Goal: Find contact information: Find contact information

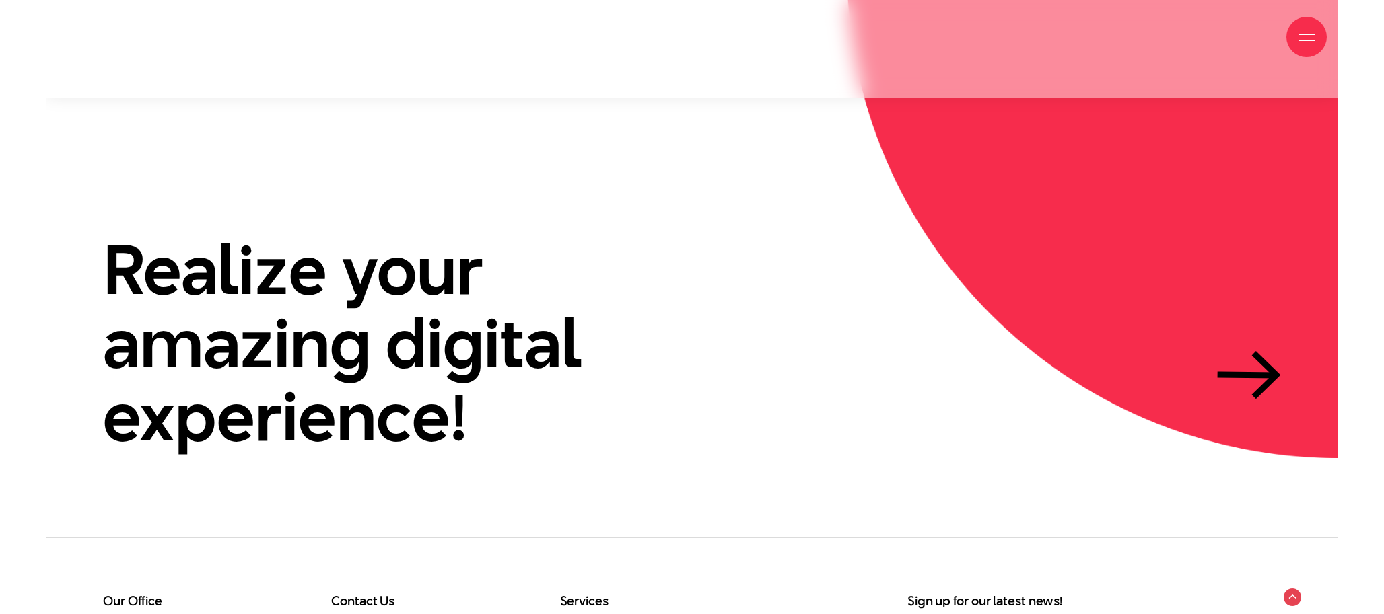
scroll to position [4273, 0]
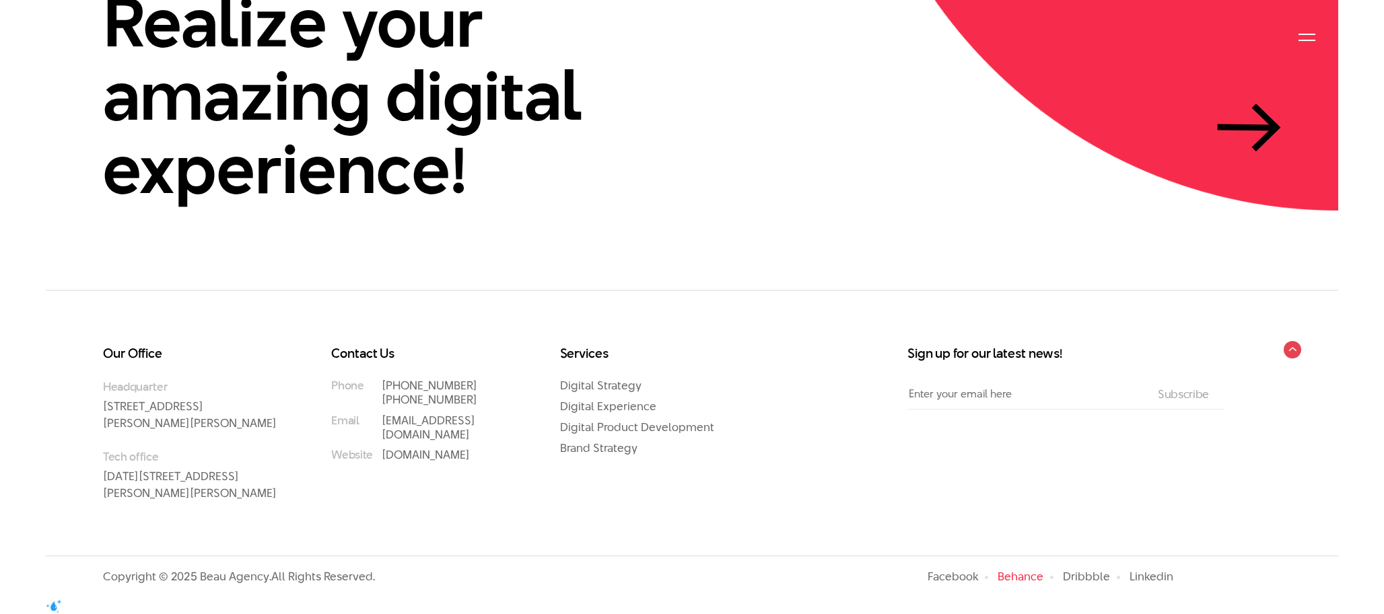
click at [1026, 585] on link "Behance" at bounding box center [1020, 577] width 46 height 16
click at [1024, 585] on link "Behance" at bounding box center [1020, 577] width 46 height 16
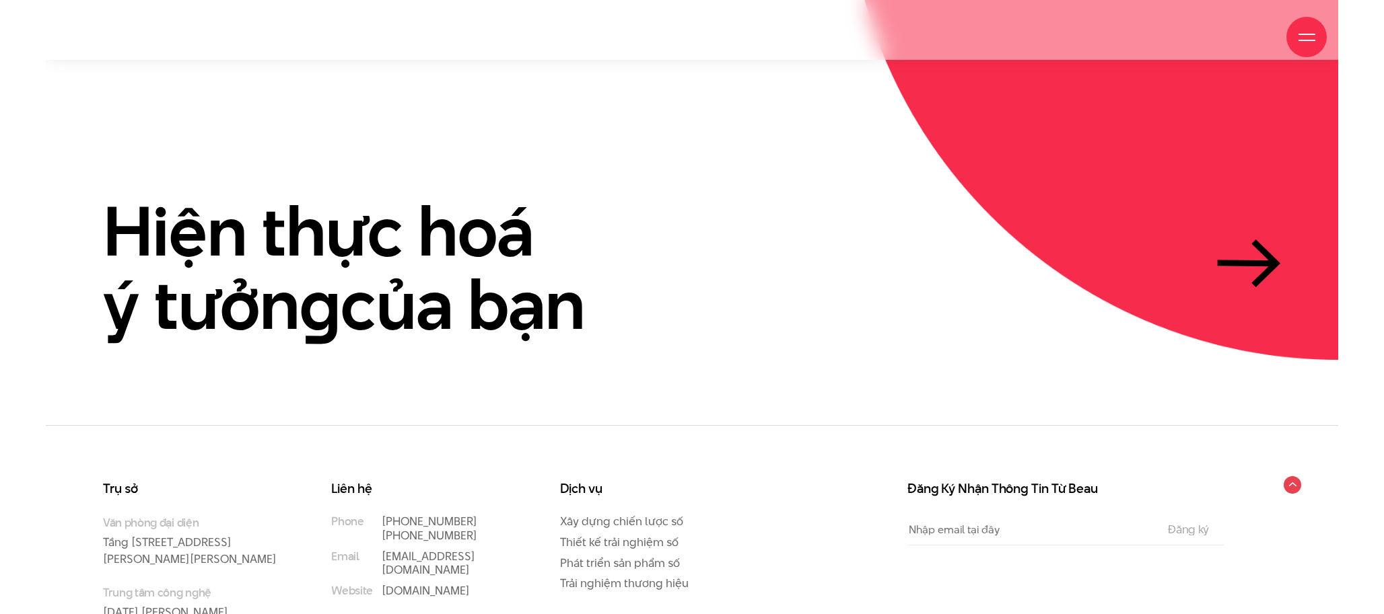
scroll to position [4139, 0]
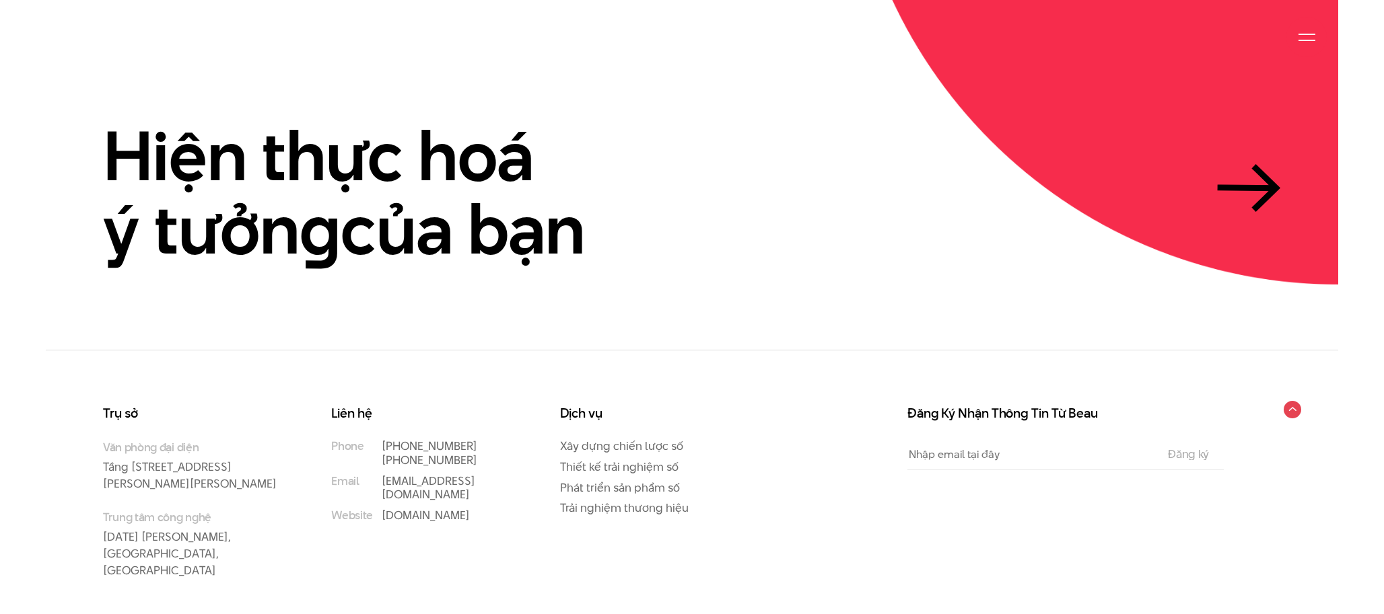
drag, startPoint x: 181, startPoint y: 514, endPoint x: 52, endPoint y: 495, distance: 130.6
click at [50, 495] on div "Trụ sở Văn phòng đại diện Tầng 5, 33 Giang Văn Minh, Kim Mã, Ba Đình, Hà Nội Tr…" at bounding box center [692, 509] width 1292 height 205
drag, startPoint x: 363, startPoint y: 506, endPoint x: 384, endPoint y: 501, distance: 21.5
click at [363, 507] on div "Liên hệ Phone (+84) 97 531 9889 (+84) 86 929 1771 Email info@beau.vn Website be…" at bounding box center [428, 509] width 228 height 205
click at [773, 428] on div "Trụ sở Văn phòng đại diện Tầng 5, 33 Giang Văn Minh, Kim Mã, Ba Đình, Hà Nội Tr…" at bounding box center [673, 509] width 1174 height 205
